Goal: Transaction & Acquisition: Subscribe to service/newsletter

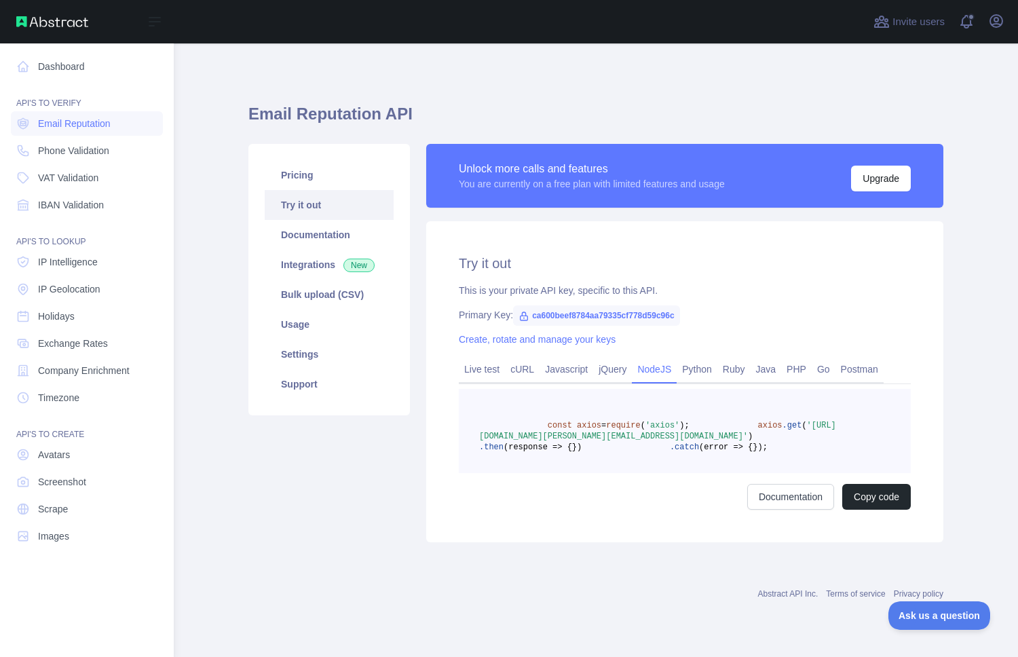
click at [48, 29] on div "Open sidebar" at bounding box center [87, 21] width 174 height 43
click at [71, 509] on link "Scrape" at bounding box center [87, 509] width 152 height 24
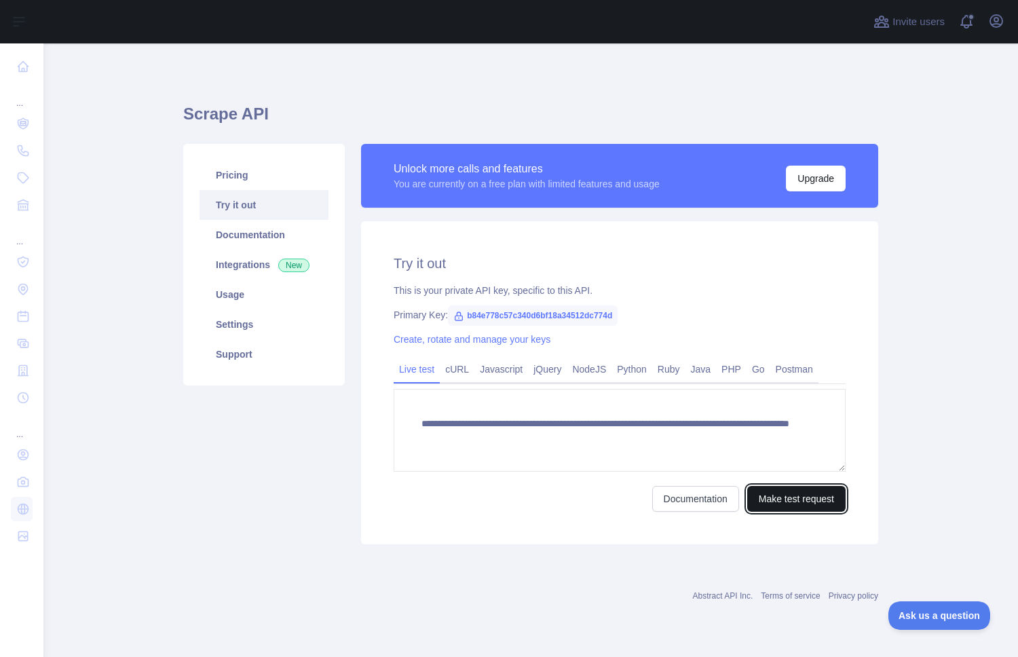
click at [781, 498] on button "Make test request" at bounding box center [796, 499] width 98 height 26
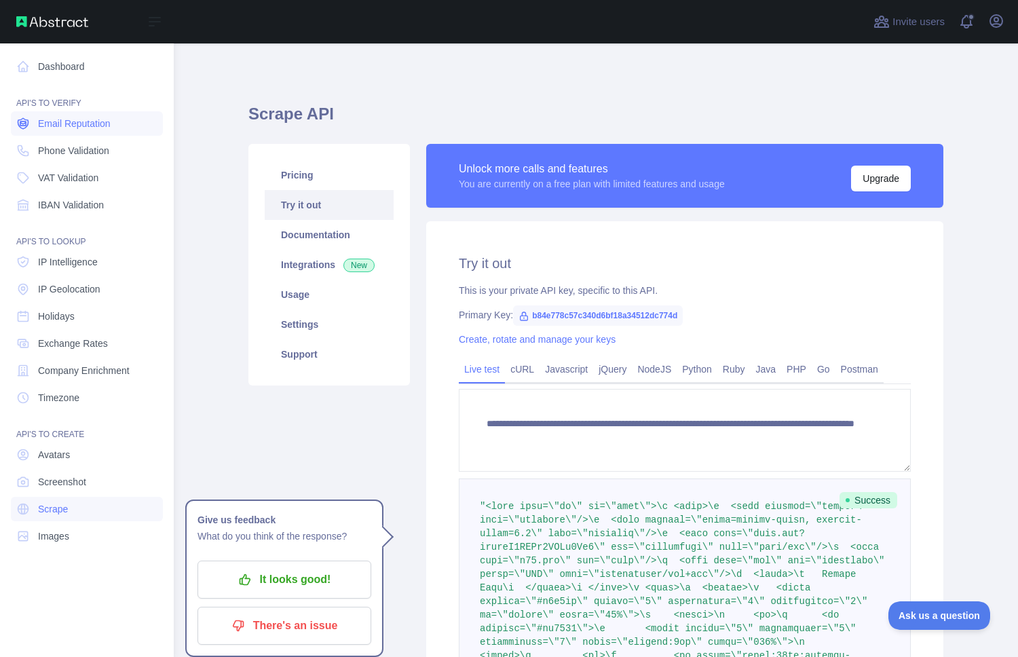
click at [54, 129] on span "Email Reputation" at bounding box center [74, 124] width 73 height 14
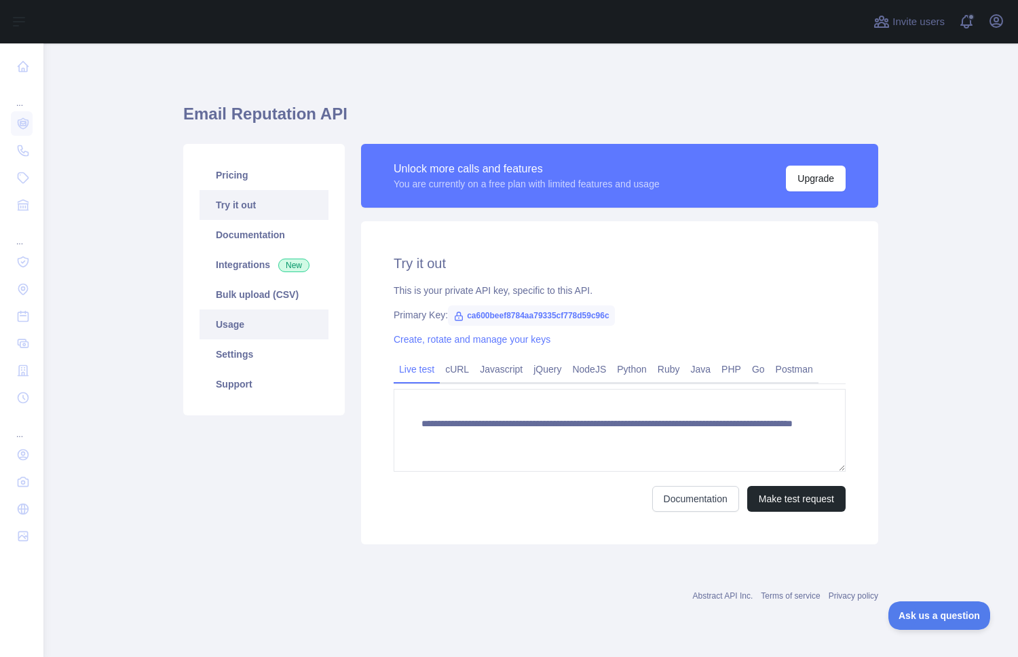
click at [234, 322] on link "Usage" at bounding box center [264, 325] width 129 height 30
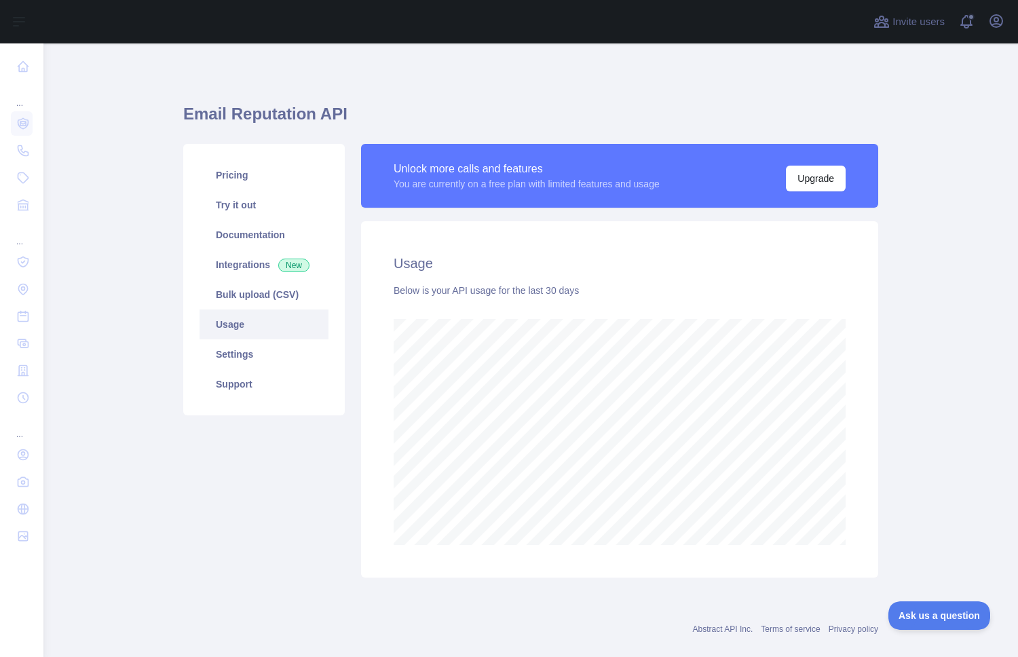
scroll to position [614, 975]
click at [975, 22] on span at bounding box center [972, 21] width 27 height 43
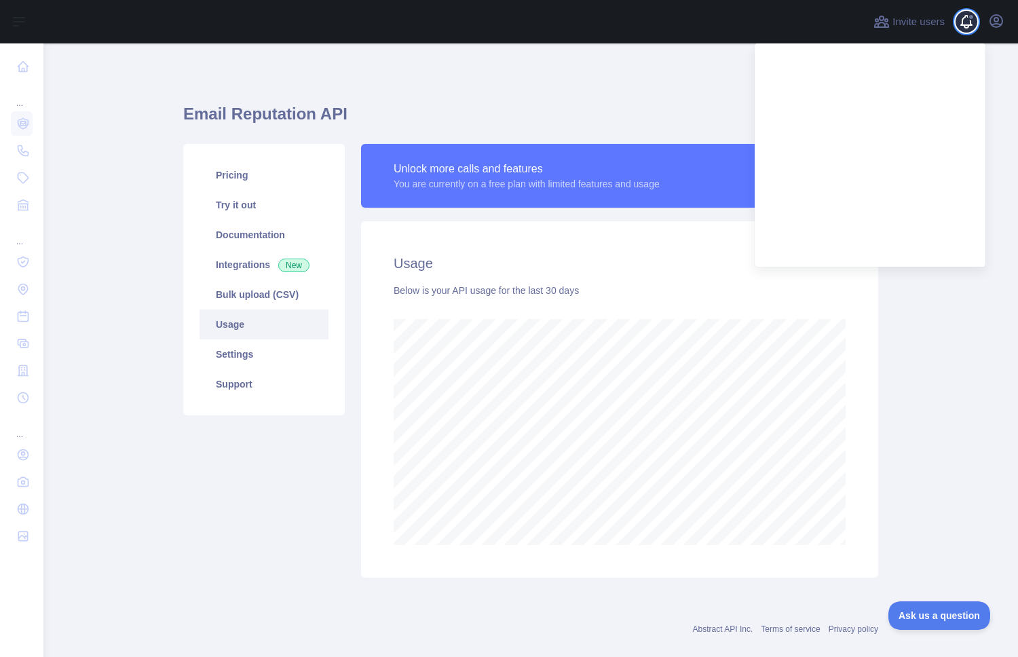
click at [974, 22] on span at bounding box center [972, 21] width 27 height 43
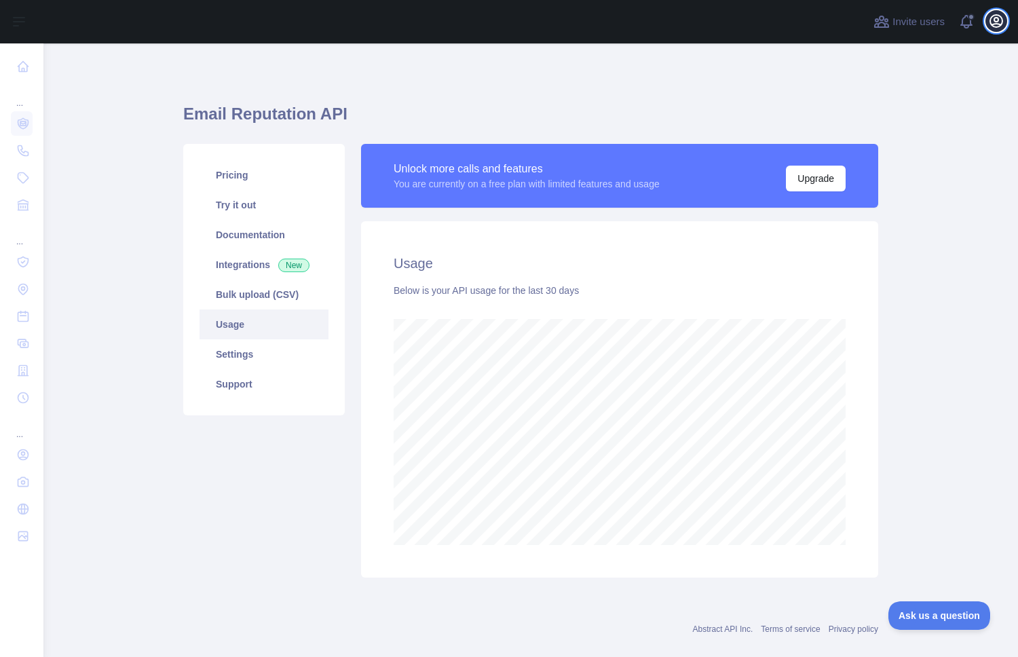
click at [1003, 22] on icon "button" at bounding box center [997, 21] width 12 height 12
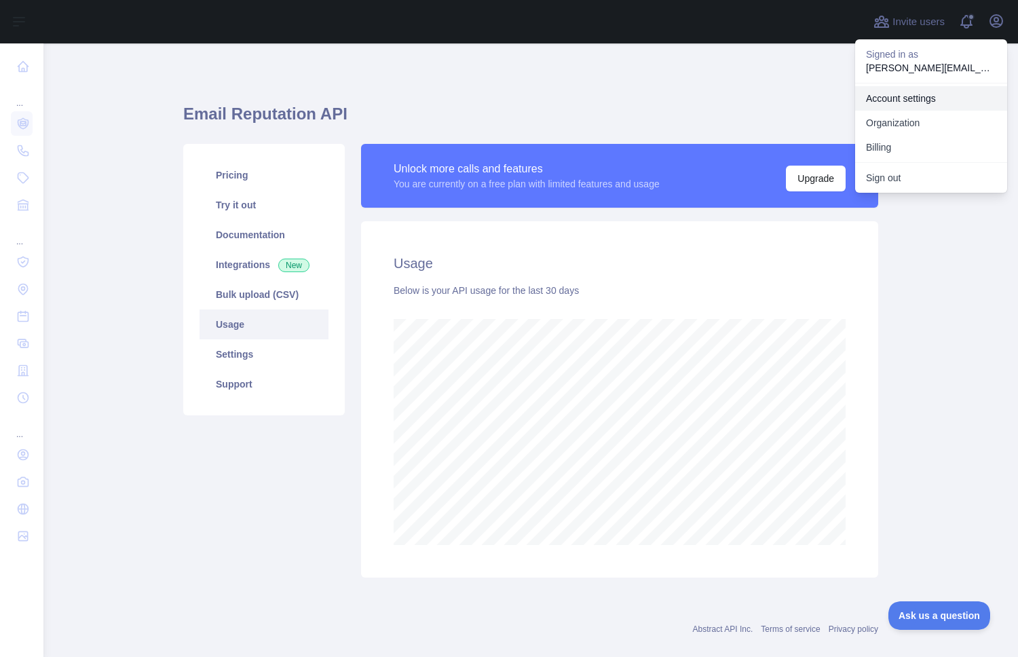
click at [924, 101] on link "Account settings" at bounding box center [931, 98] width 152 height 24
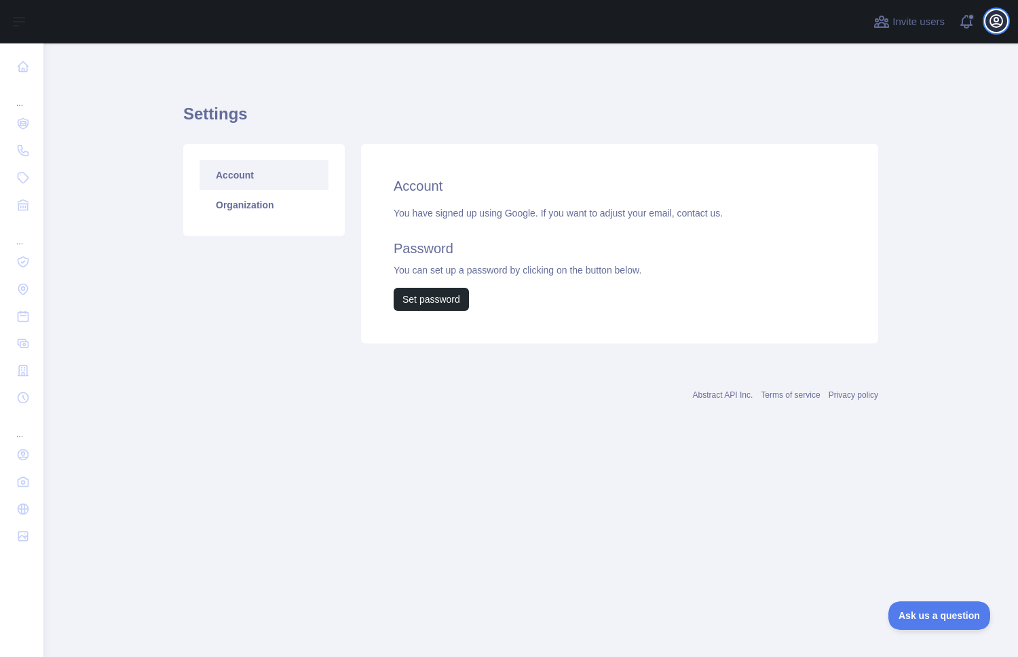
click at [992, 20] on icon "button" at bounding box center [996, 21] width 16 height 16
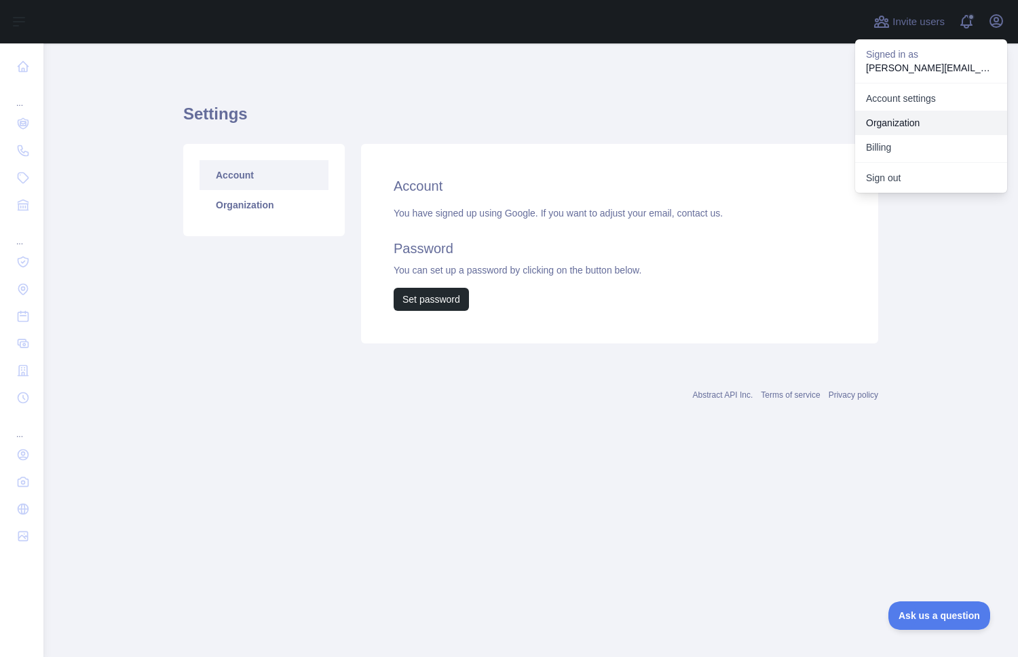
click at [934, 113] on link "Organization" at bounding box center [931, 123] width 152 height 24
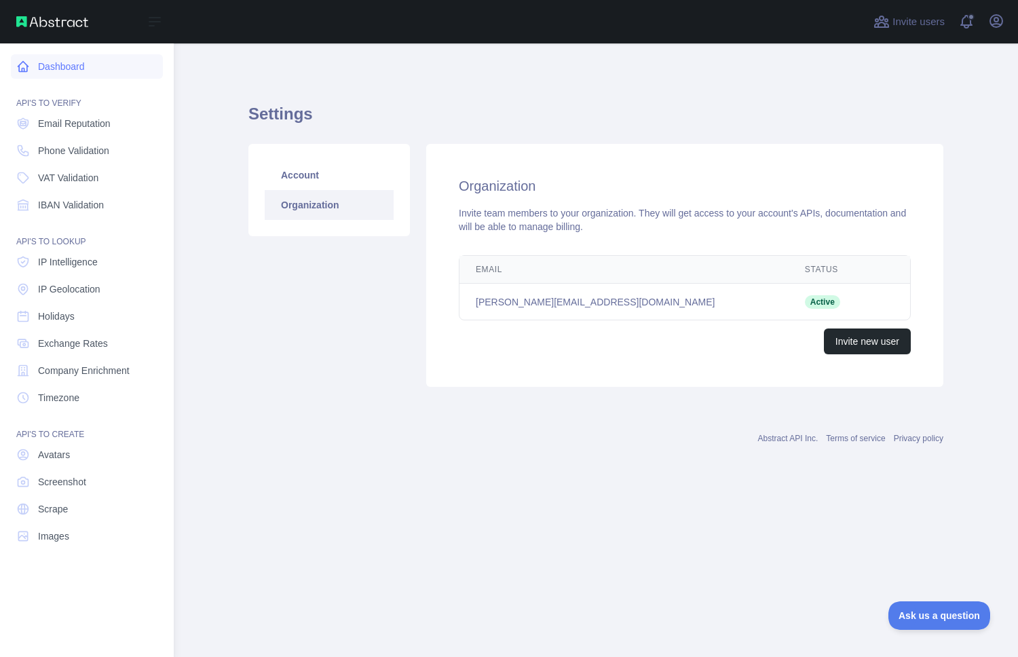
click at [13, 70] on link "Dashboard" at bounding box center [87, 66] width 152 height 24
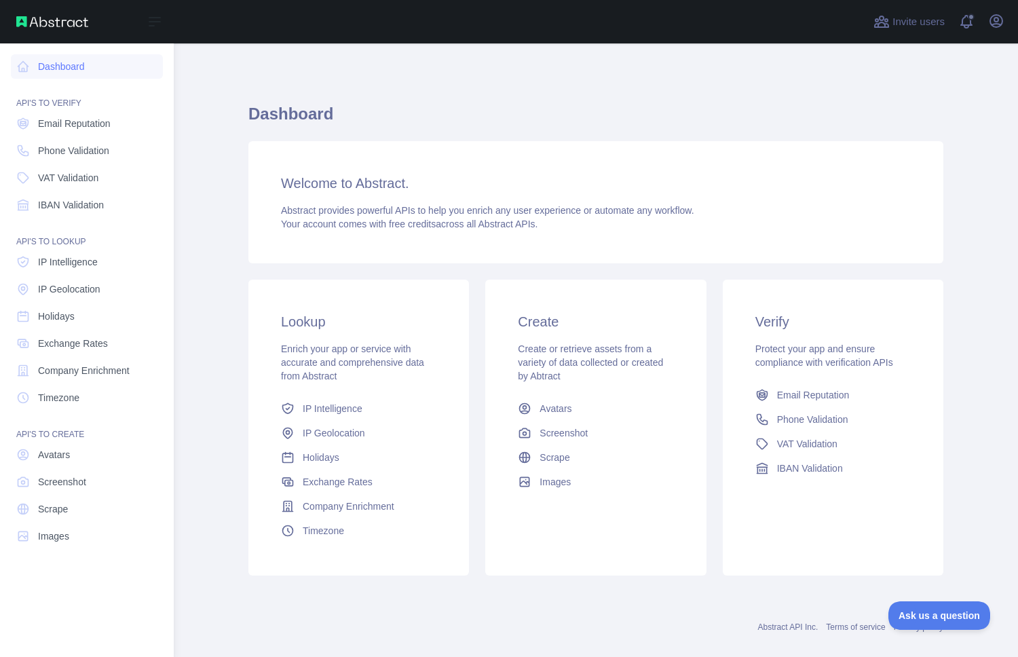
click at [10, 64] on div "Dashboard API'S TO VERIFY Email Reputation Phone Validation VAT Validation IBAN…" at bounding box center [87, 323] width 174 height 646
click at [41, 31] on div "Open sidebar" at bounding box center [87, 21] width 174 height 43
click at [44, 26] on img at bounding box center [52, 21] width 72 height 11
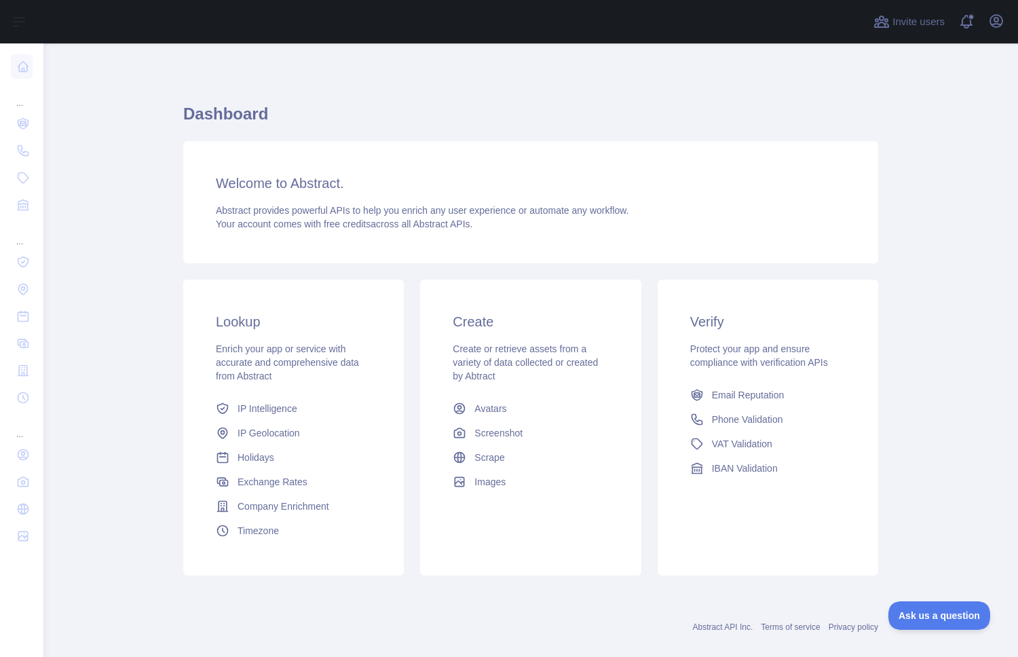
scroll to position [19, 0]
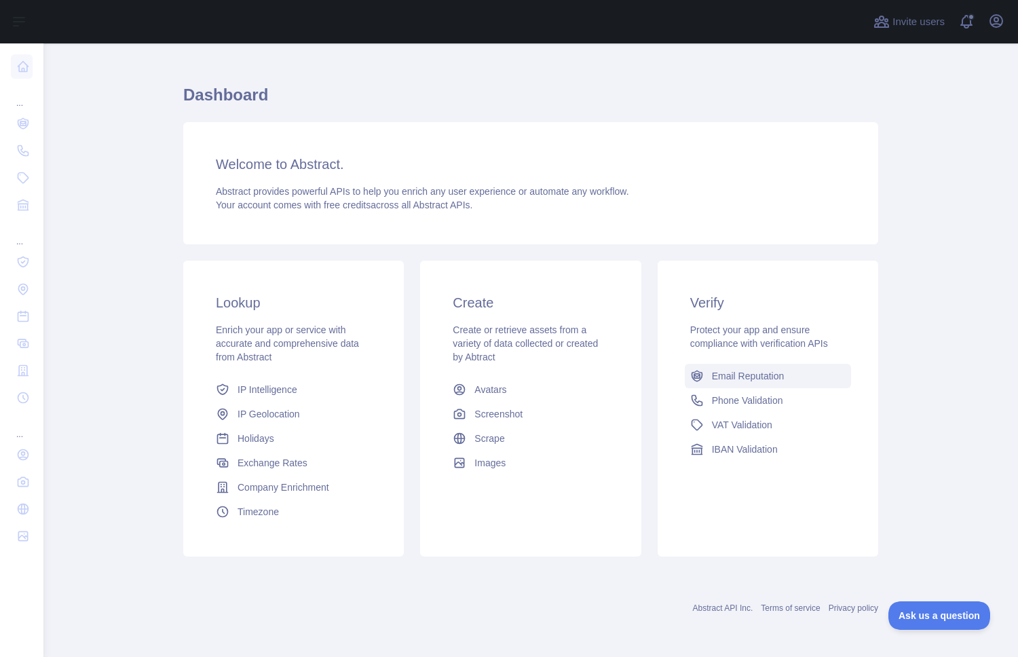
click at [783, 380] on span "Email Reputation" at bounding box center [748, 376] width 73 height 14
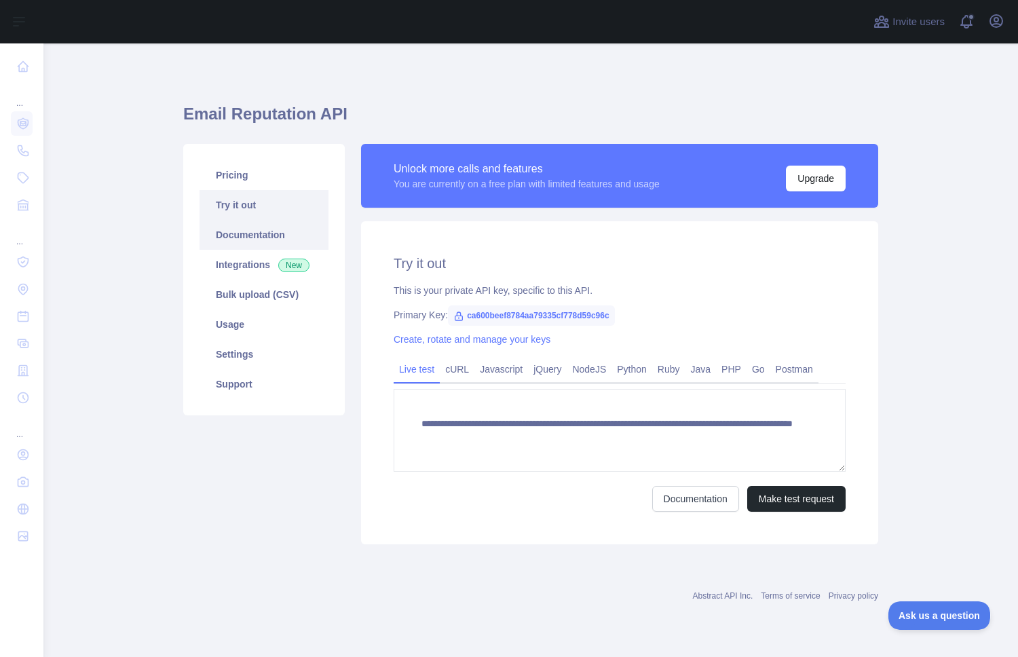
click at [274, 236] on link "Documentation" at bounding box center [264, 235] width 129 height 30
click at [265, 238] on link "Documentation" at bounding box center [264, 235] width 129 height 30
click at [246, 328] on link "Usage" at bounding box center [264, 325] width 129 height 30
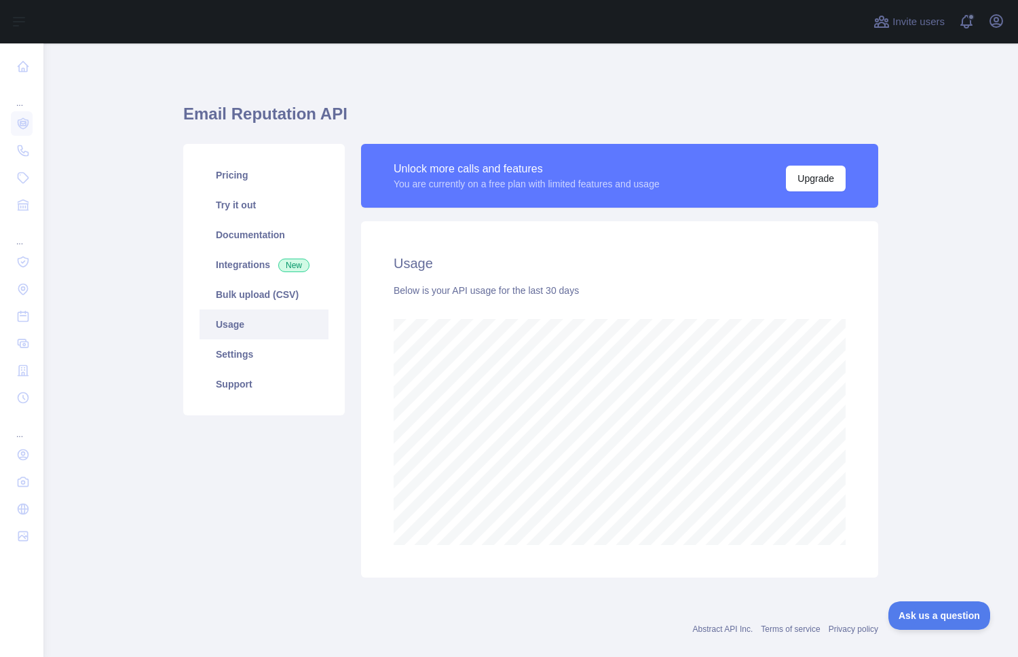
scroll to position [614, 975]
click at [245, 350] on link "Settings" at bounding box center [264, 354] width 129 height 30
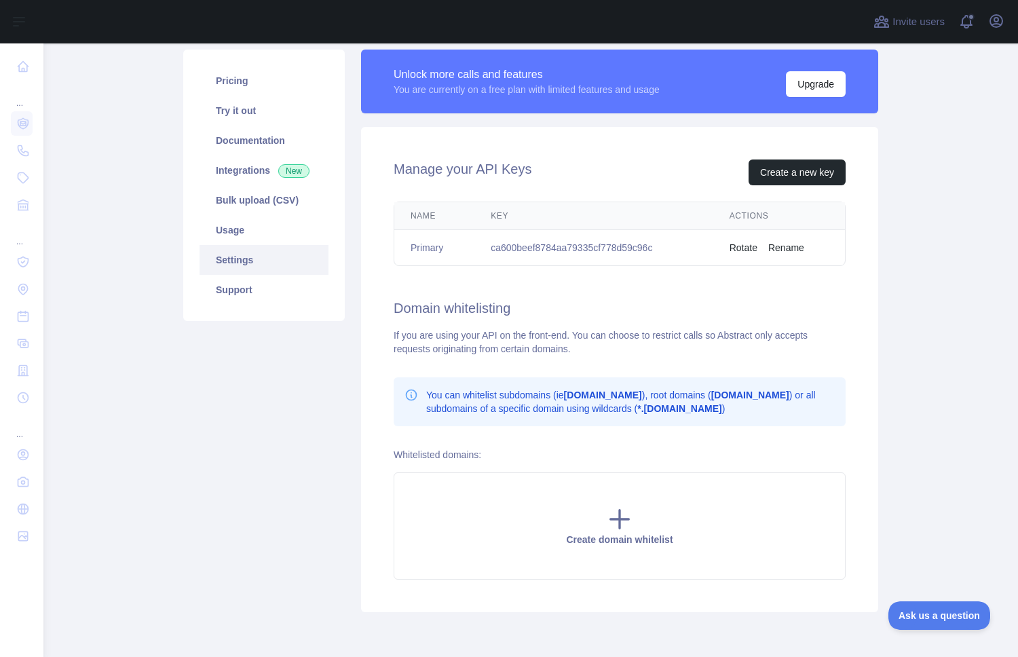
scroll to position [98, 0]
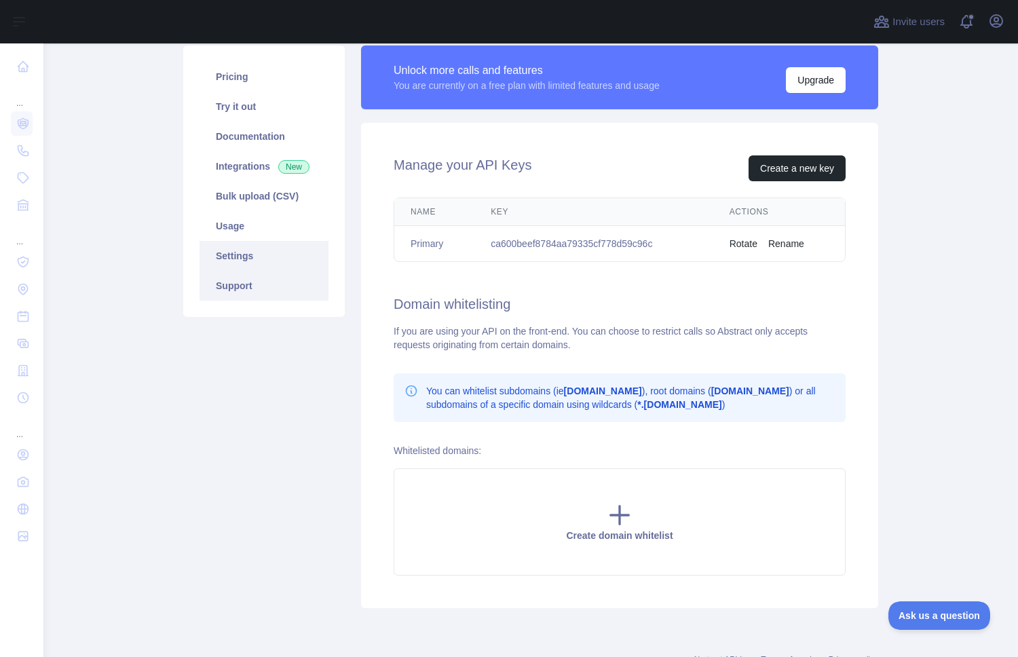
click at [243, 290] on link "Support" at bounding box center [264, 286] width 129 height 30
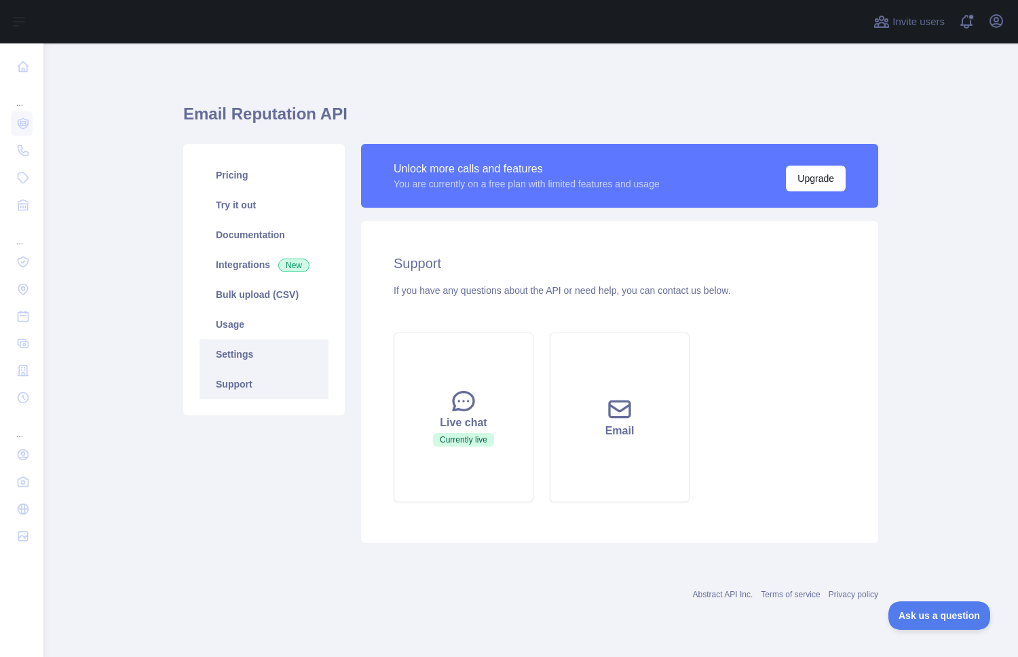
click at [267, 356] on link "Settings" at bounding box center [264, 354] width 129 height 30
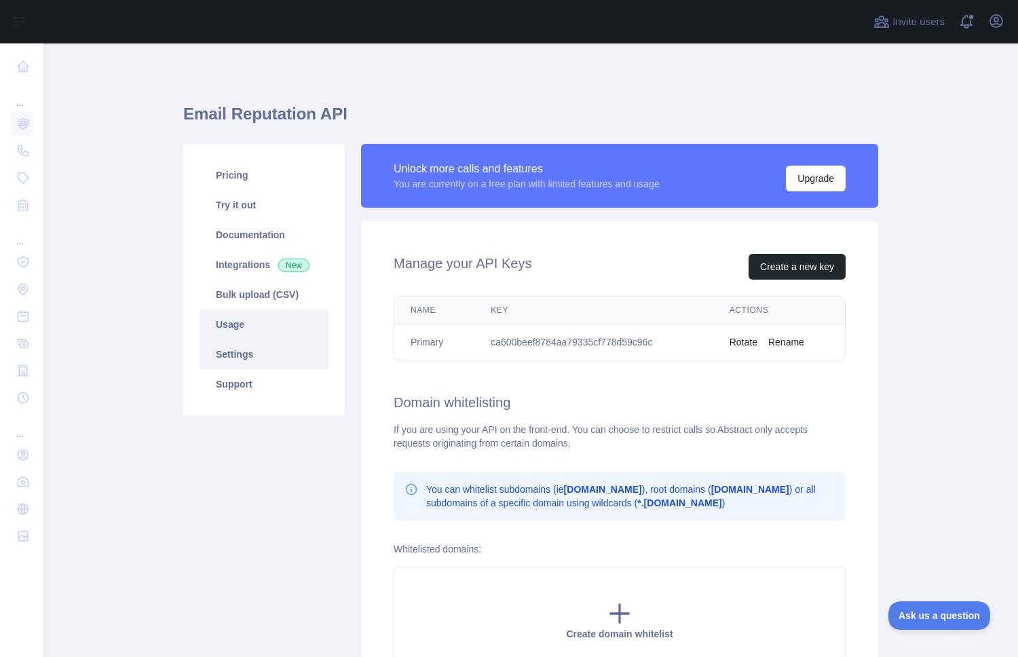
click at [246, 330] on link "Usage" at bounding box center [264, 325] width 129 height 30
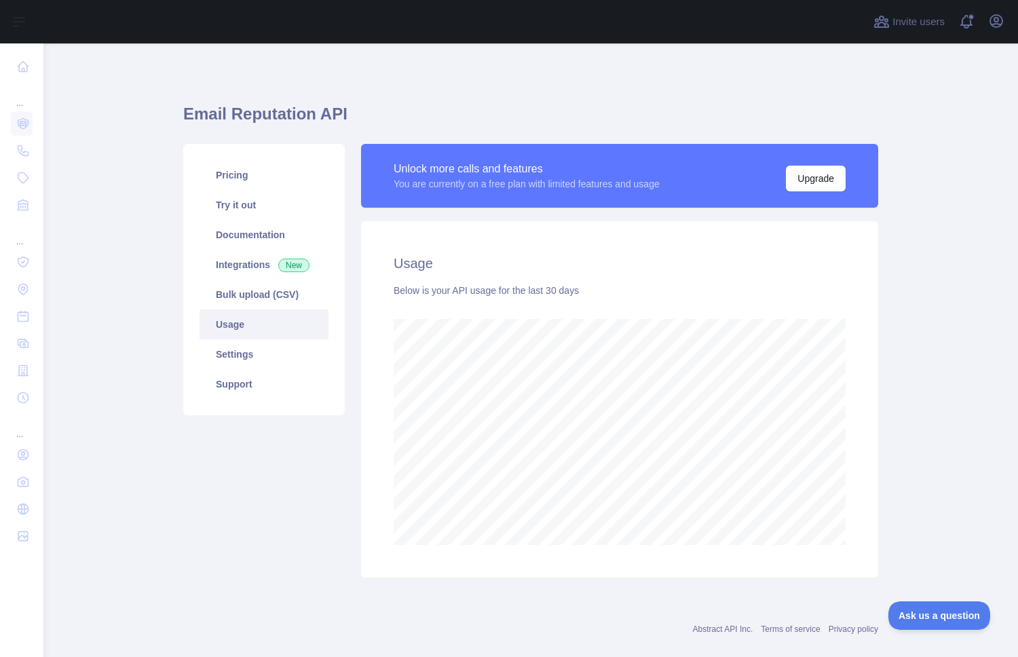
scroll to position [614, 975]
click at [969, 24] on span at bounding box center [972, 21] width 27 height 43
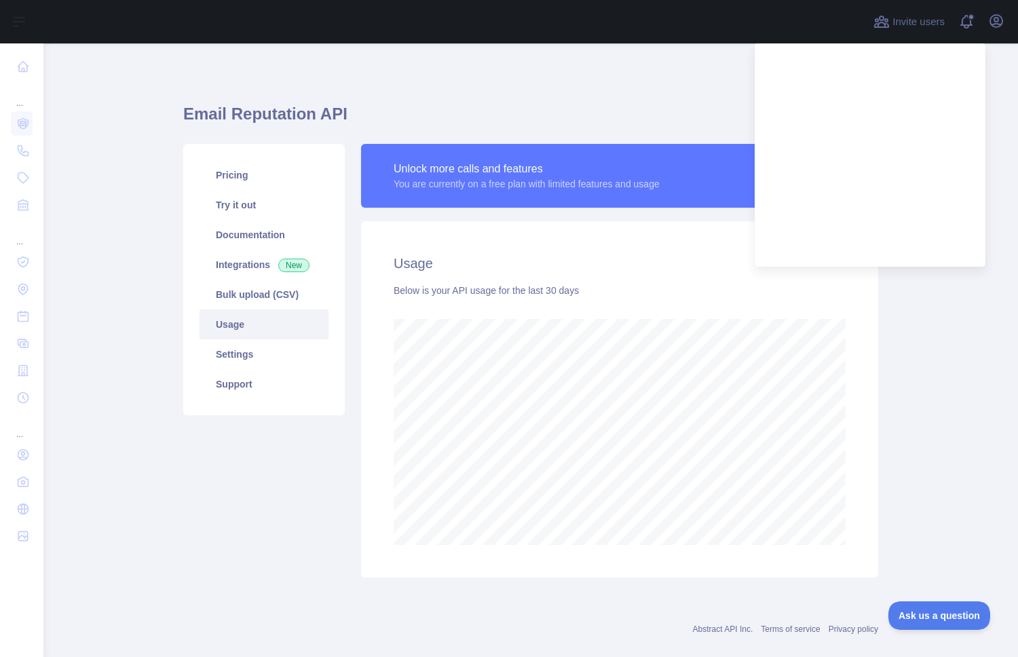
click at [1014, 26] on div "Invite users View notifications Open user menu" at bounding box center [530, 21] width 975 height 43
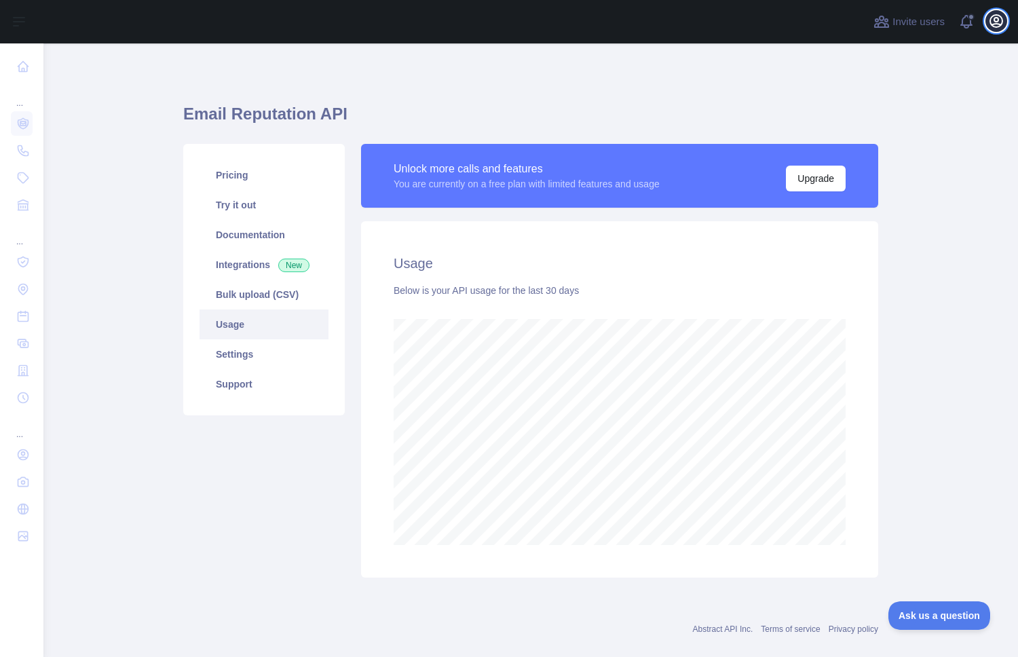
click at [997, 26] on icon "button" at bounding box center [996, 21] width 16 height 16
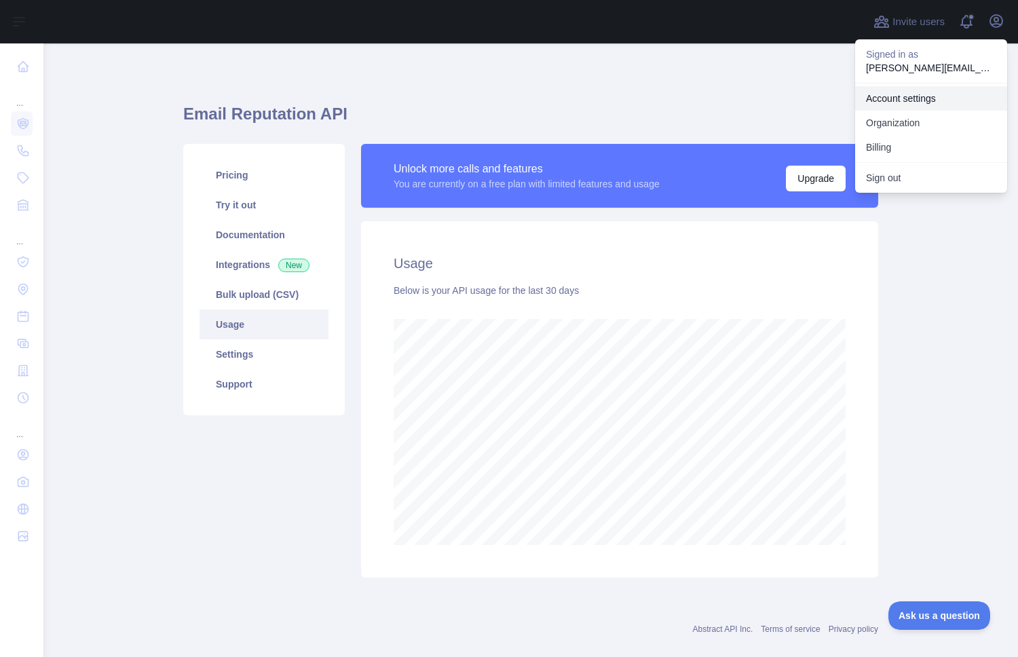
click at [924, 102] on link "Account settings" at bounding box center [931, 98] width 152 height 24
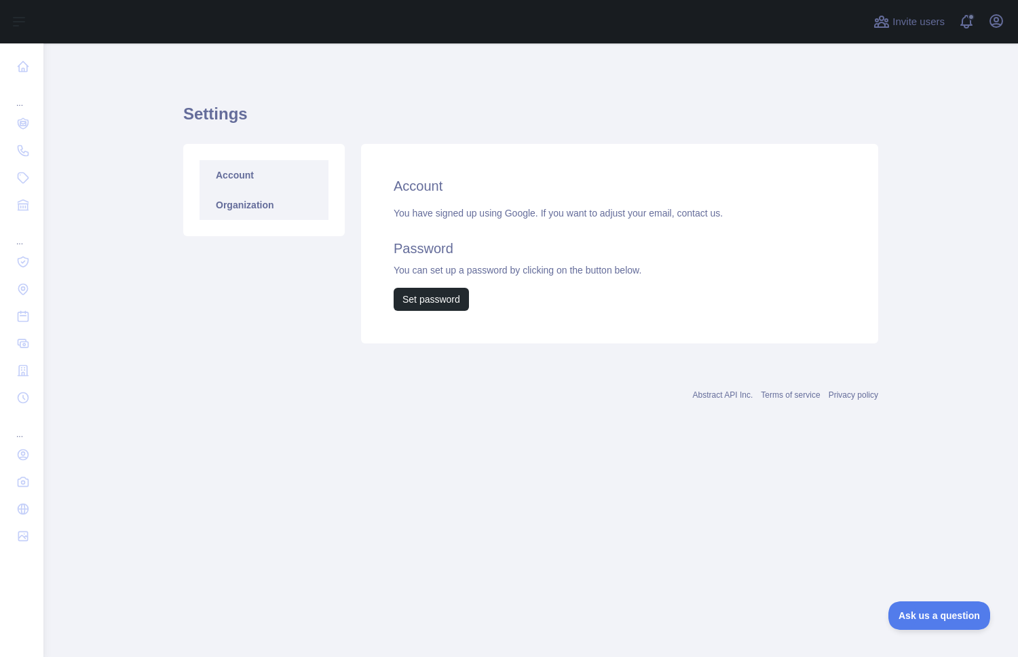
click at [276, 193] on link "Organization" at bounding box center [264, 205] width 129 height 30
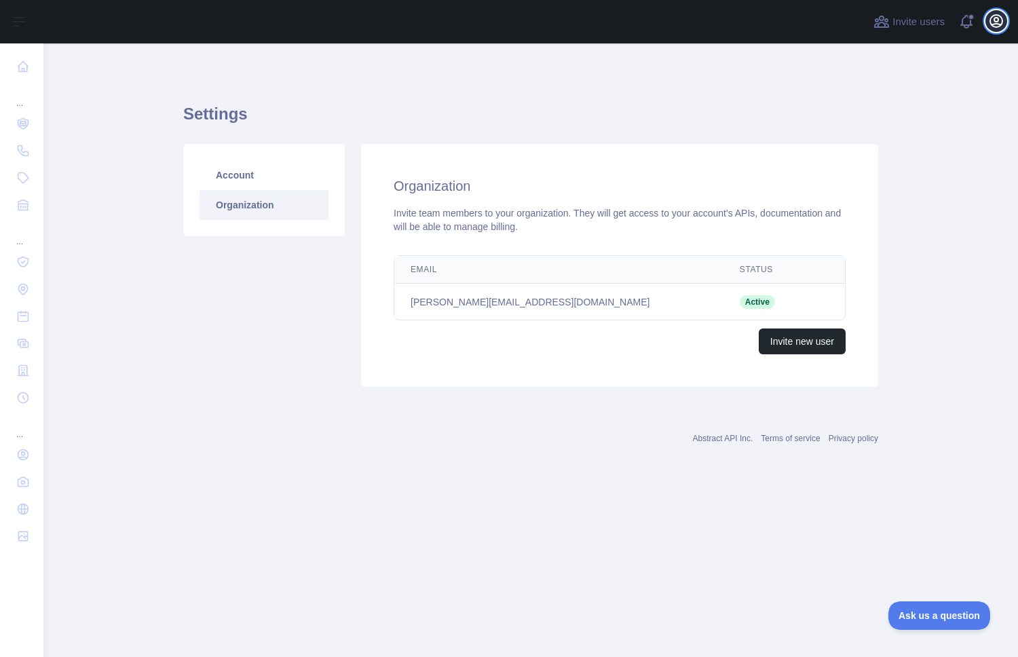
click at [996, 24] on icon "button" at bounding box center [997, 21] width 12 height 12
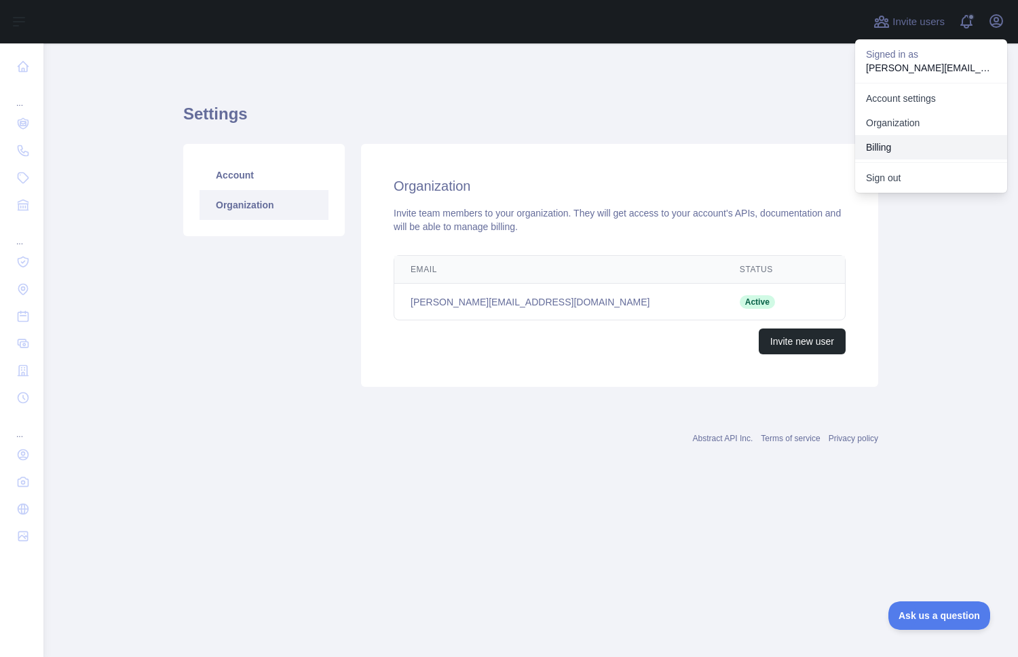
click at [908, 145] on button "Billing" at bounding box center [931, 147] width 152 height 24
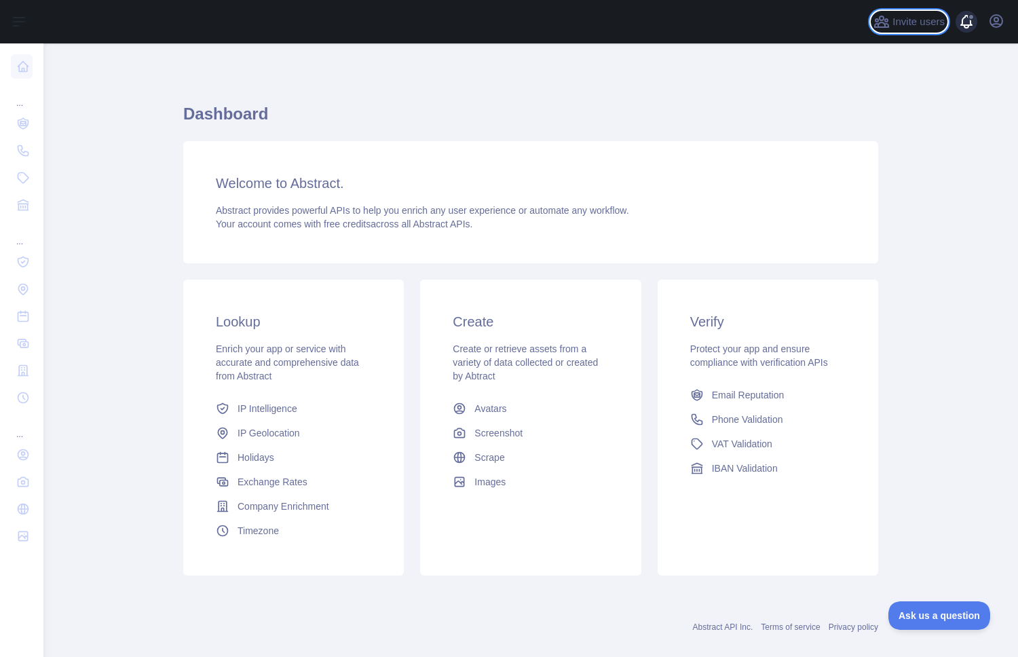
drag, startPoint x: 922, startPoint y: 16, endPoint x: 969, endPoint y: 26, distance: 48.6
click at [972, 26] on div "Invite users View notifications Open user menu" at bounding box center [939, 21] width 136 height 43
click at [969, 26] on span at bounding box center [972, 21] width 27 height 43
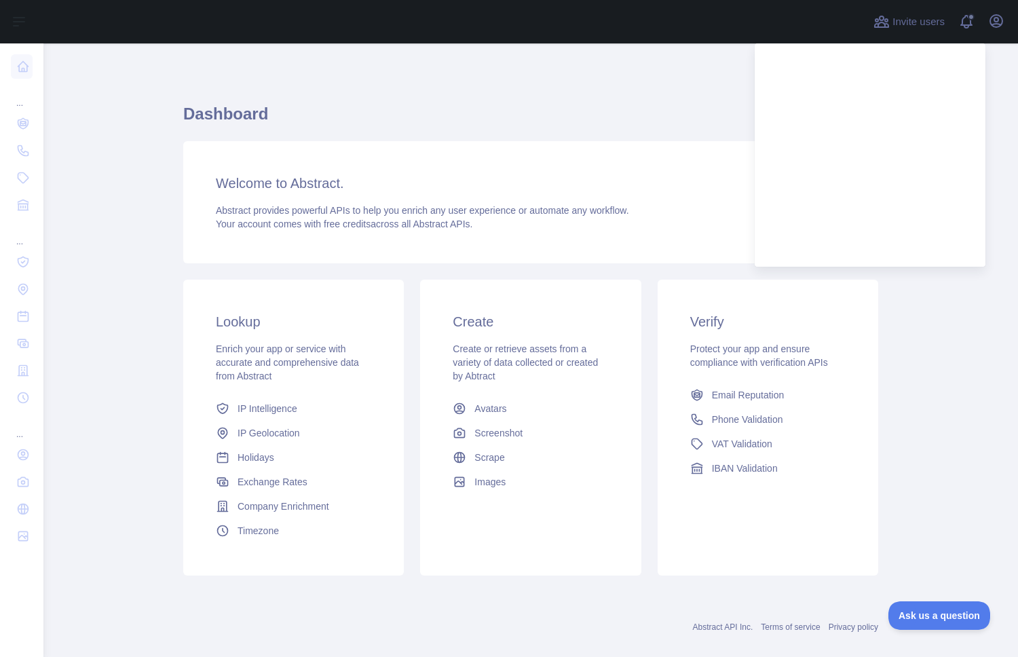
click at [519, 119] on h1 "Dashboard" at bounding box center [530, 119] width 695 height 33
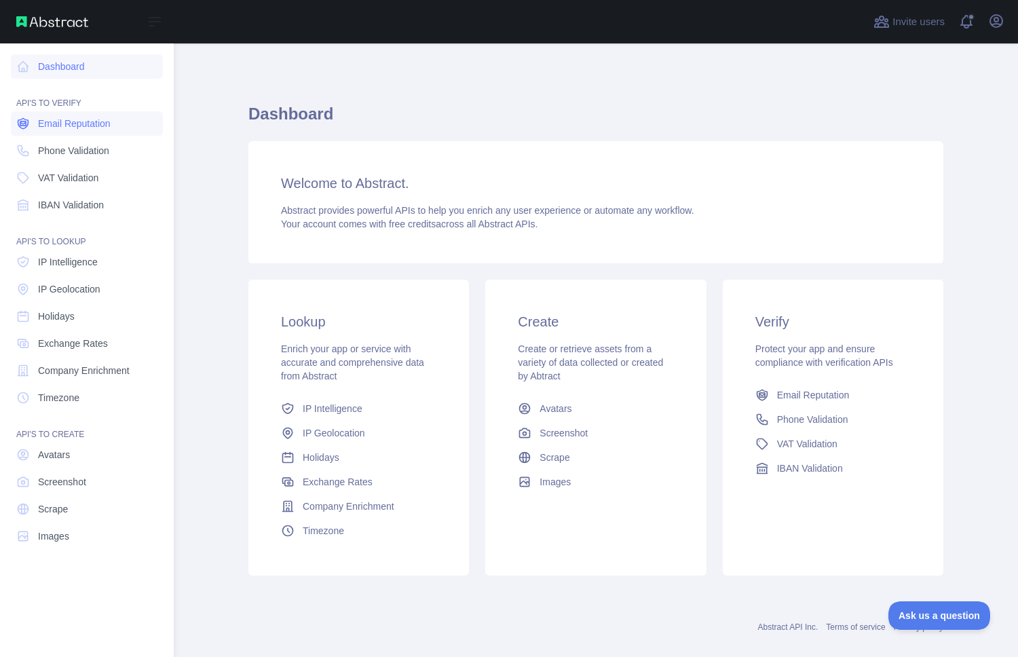
click at [22, 128] on icon at bounding box center [23, 124] width 14 height 14
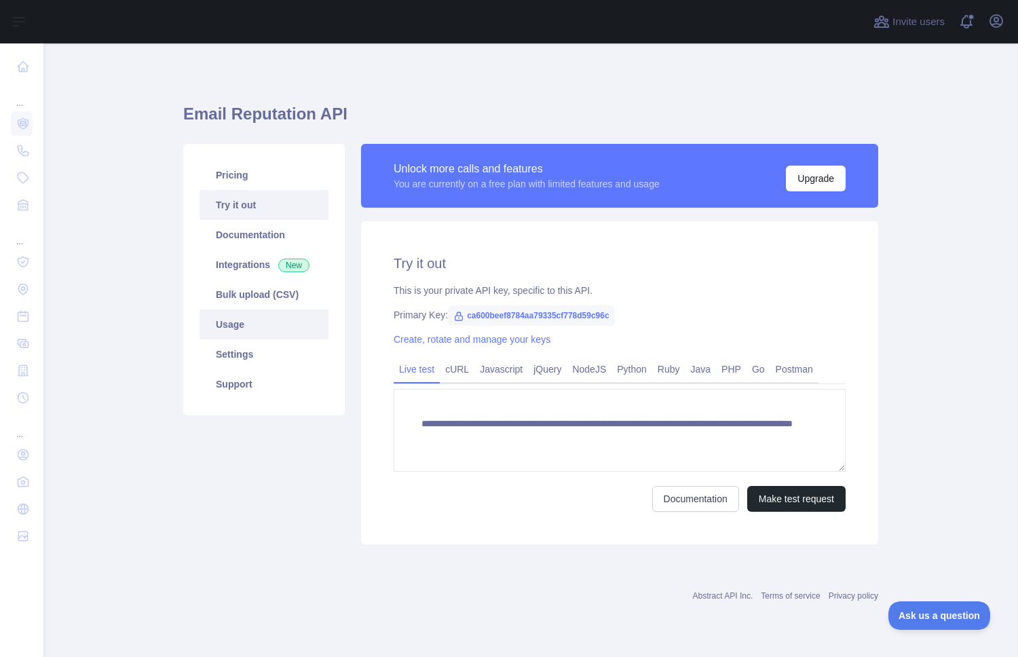
click at [241, 338] on link "Usage" at bounding box center [264, 325] width 129 height 30
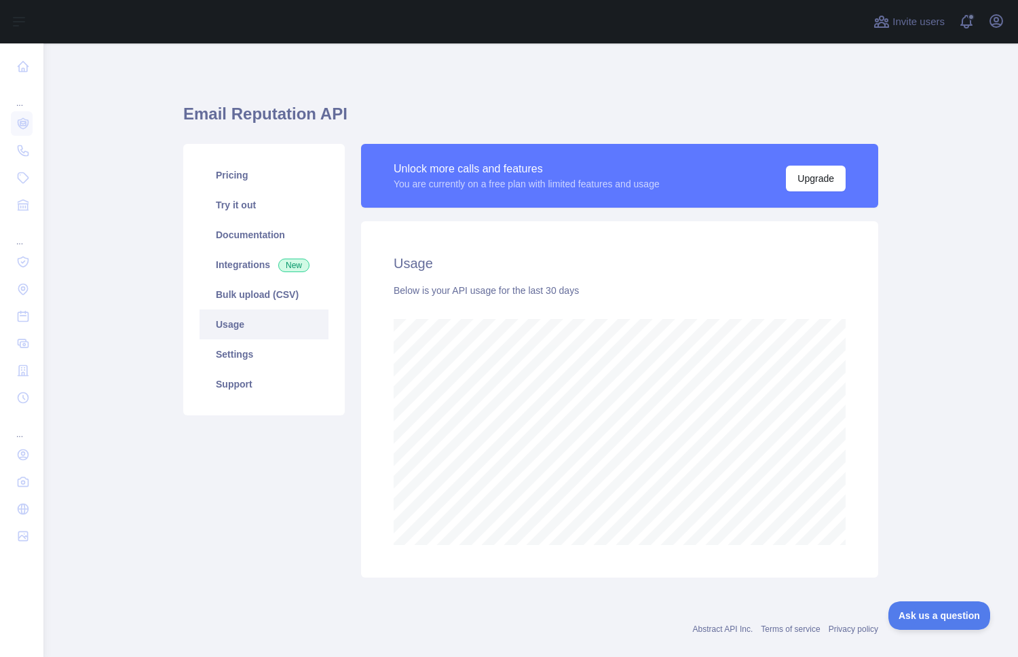
scroll to position [614, 975]
click at [813, 183] on button "Upgrade" at bounding box center [816, 179] width 60 height 26
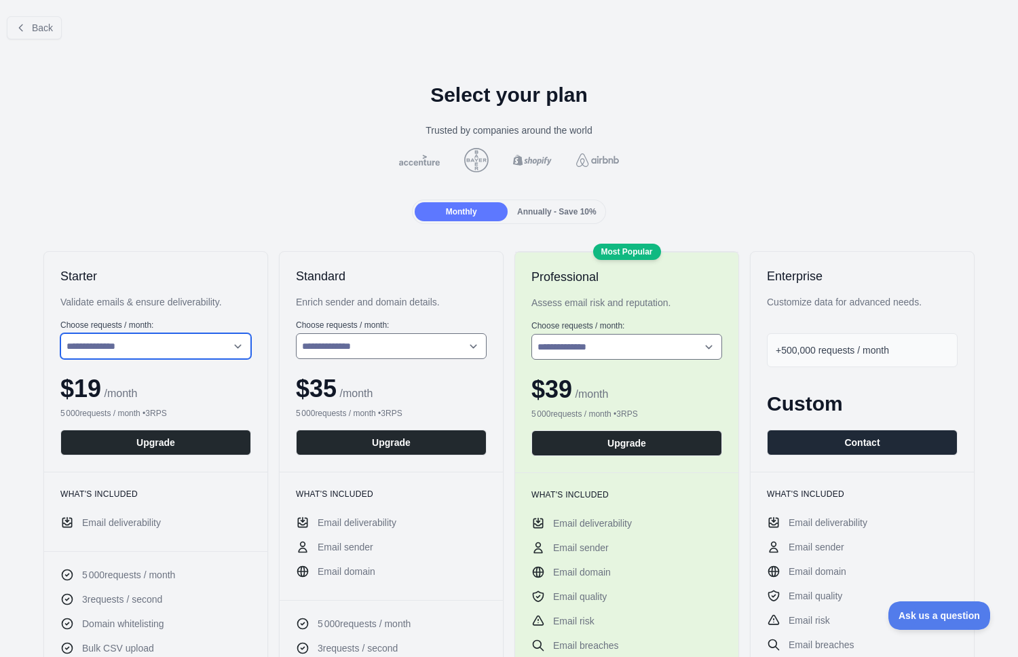
click at [186, 340] on select "**********" at bounding box center [155, 346] width 191 height 26
click at [60, 333] on select "**********" at bounding box center [155, 346] width 191 height 26
click at [162, 341] on select "**********" at bounding box center [155, 346] width 191 height 26
select select "*"
click at [60, 333] on select "**********" at bounding box center [155, 346] width 191 height 26
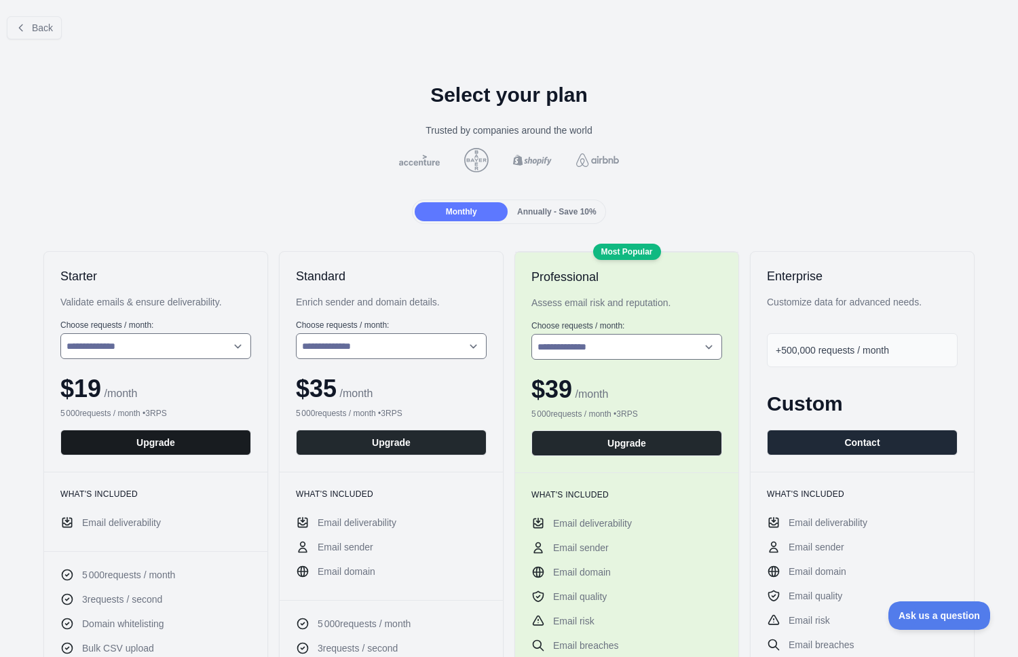
click at [164, 445] on button "Upgrade" at bounding box center [155, 443] width 191 height 26
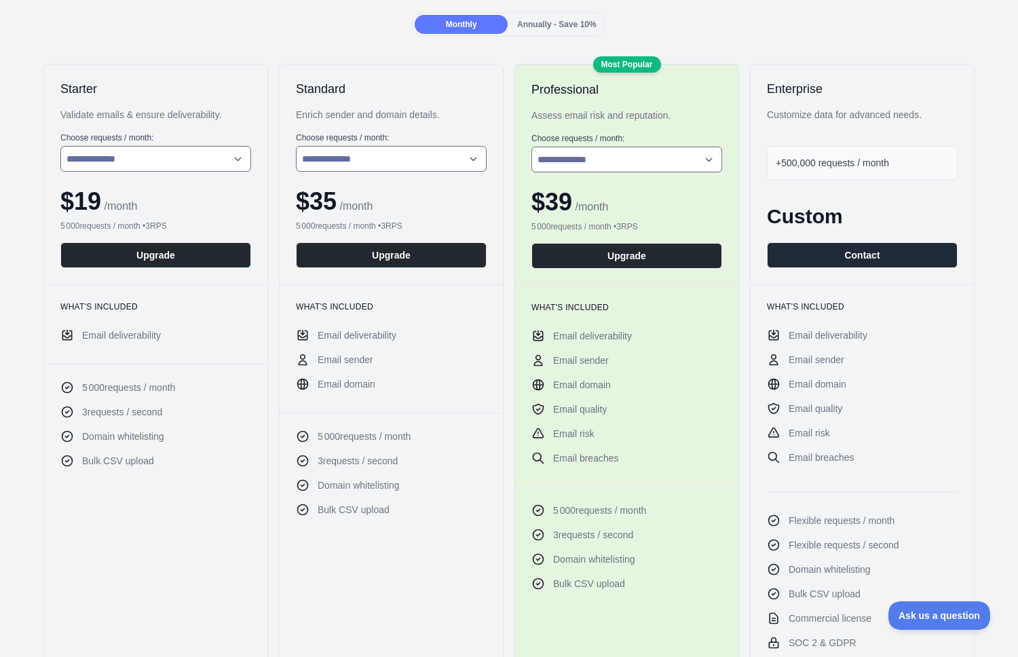
scroll to position [189, 0]
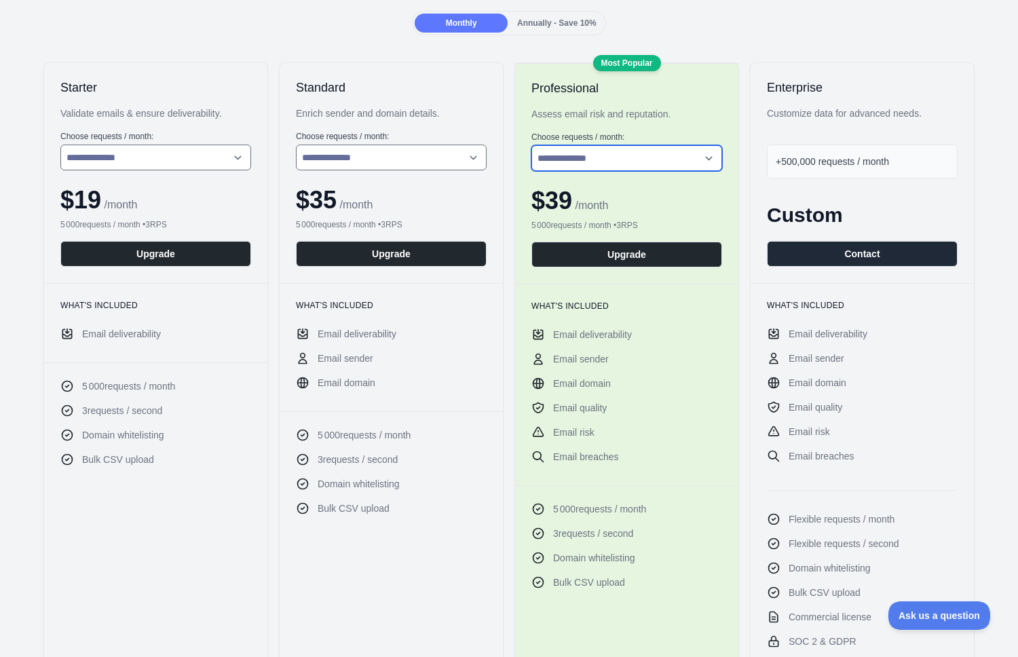
click at [611, 162] on select "**********" at bounding box center [627, 158] width 191 height 26
click at [532, 145] on select "**********" at bounding box center [627, 158] width 191 height 26
click at [608, 162] on select "**********" at bounding box center [627, 158] width 191 height 26
select select "*"
click at [532, 145] on select "**********" at bounding box center [627, 158] width 191 height 26
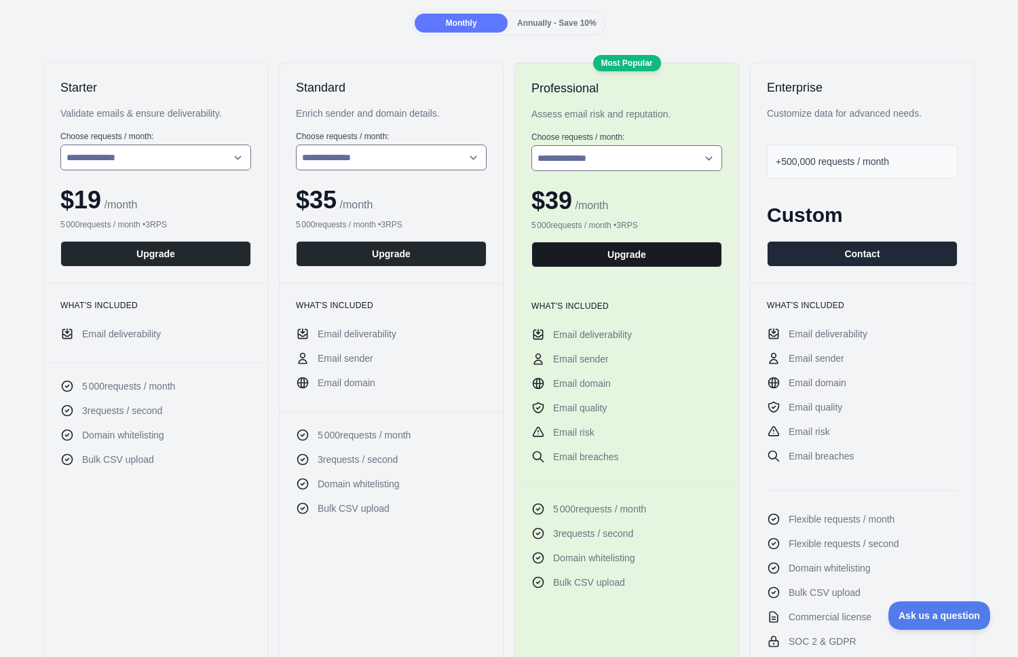
click at [621, 252] on button "Upgrade" at bounding box center [627, 255] width 191 height 26
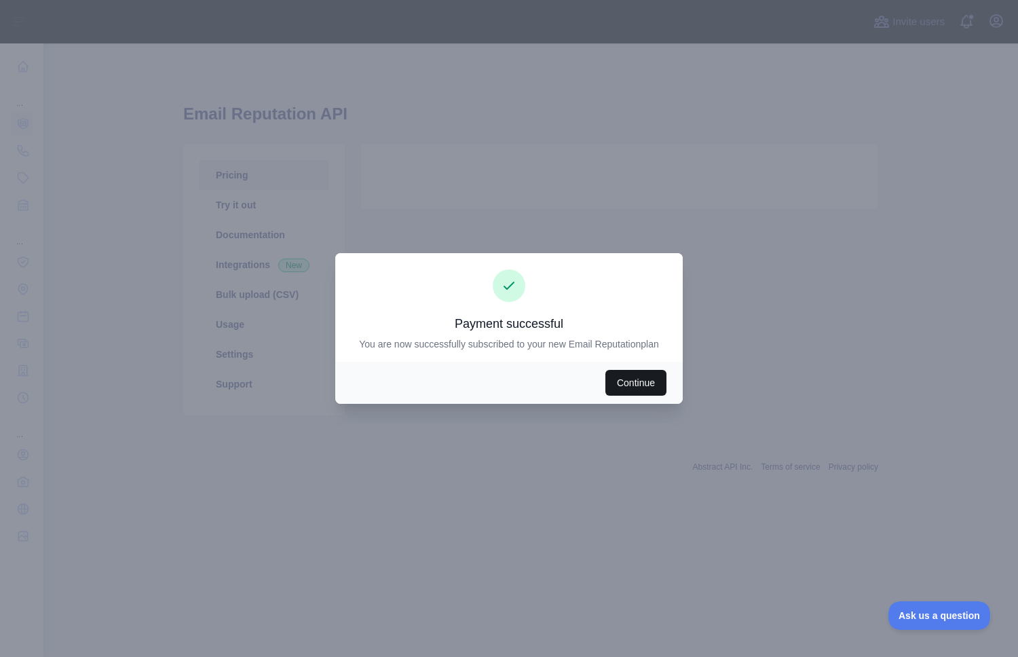
click at [640, 385] on button "Continue" at bounding box center [636, 383] width 61 height 26
